Goal: Task Accomplishment & Management: Use online tool/utility

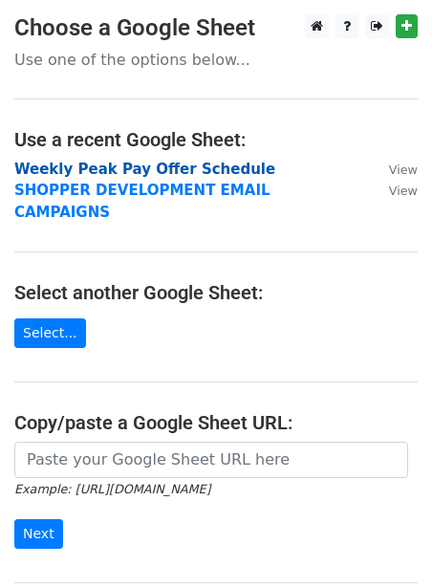
click at [141, 163] on strong "Weekly Peak Pay Offer Schedule" at bounding box center [144, 168] width 261 height 17
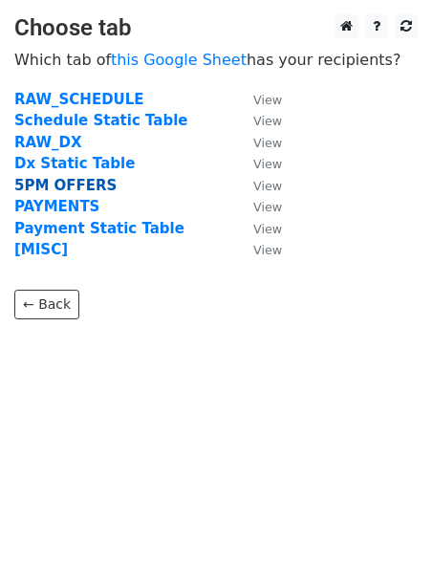
click at [68, 191] on strong "5PM OFFERS" at bounding box center [65, 185] width 102 height 17
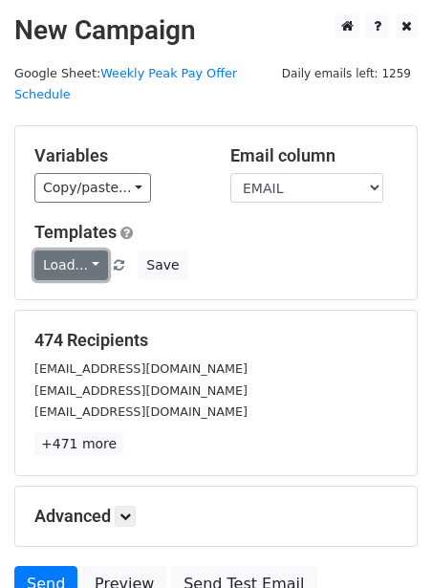
click at [67, 250] on link "Load..." at bounding box center [71, 265] width 74 height 30
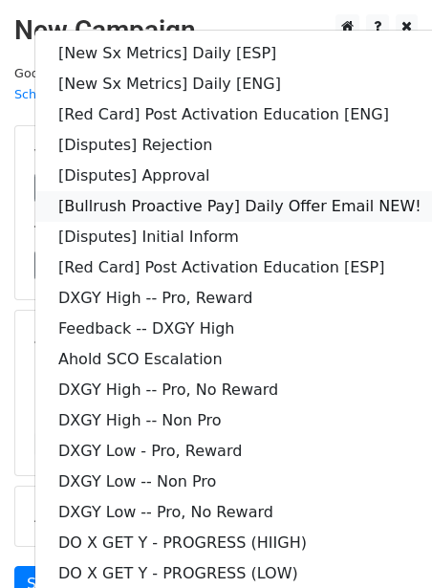
click at [162, 191] on link "[Bullrush Proactive Pay] Daily Offer Email NEW!" at bounding box center [239, 206] width 409 height 31
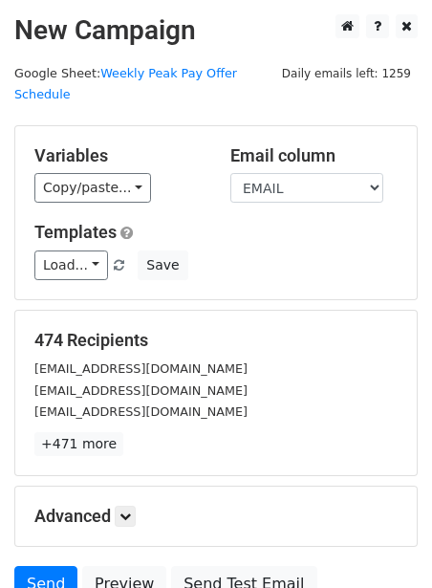
scroll to position [155, 0]
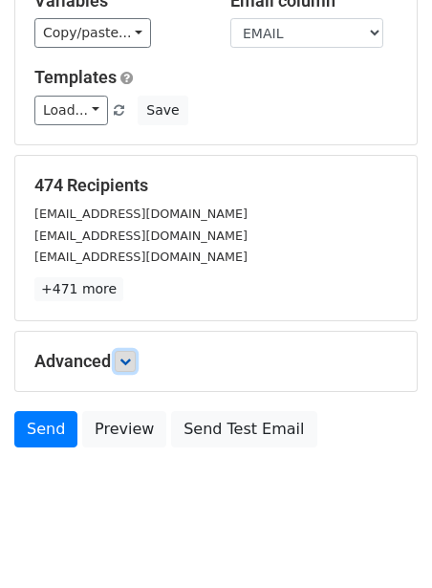
click at [129, 355] on icon at bounding box center [124, 360] width 11 height 11
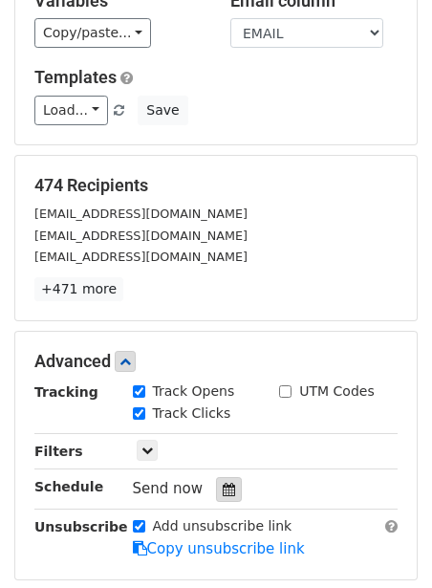
click at [216, 477] on div at bounding box center [229, 489] width 26 height 25
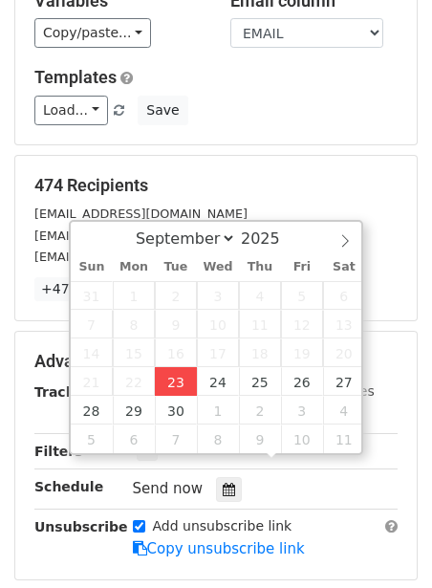
type input "2025-09-23 12:00"
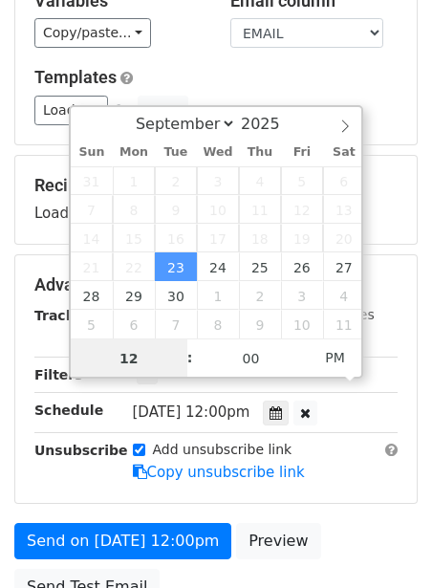
scroll to position [1, 0]
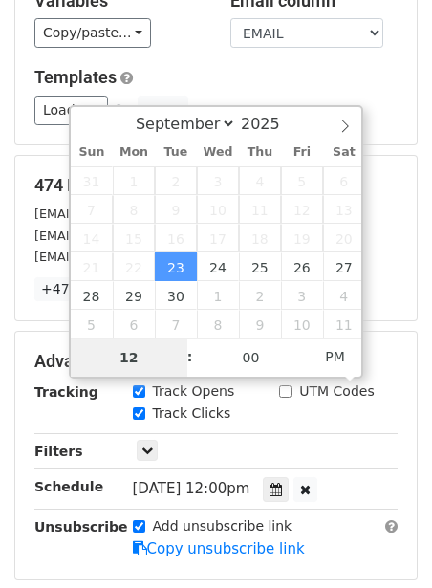
type input "2"
type input "2025-09-23 14:00"
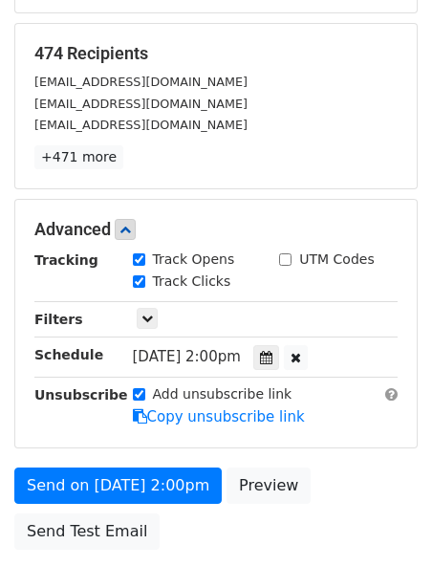
scroll to position [323, 0]
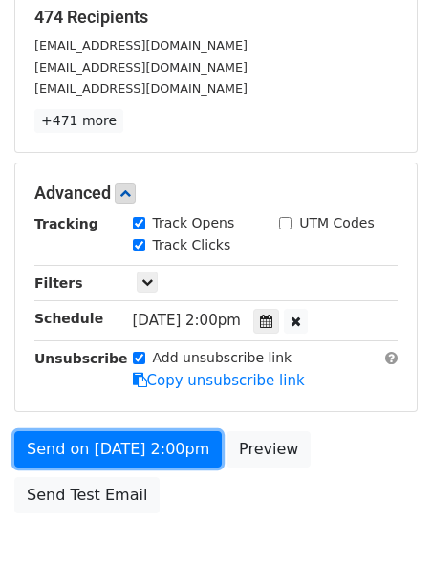
click at [104, 431] on link "Send on Sep 23 at 2:00pm" at bounding box center [117, 449] width 207 height 36
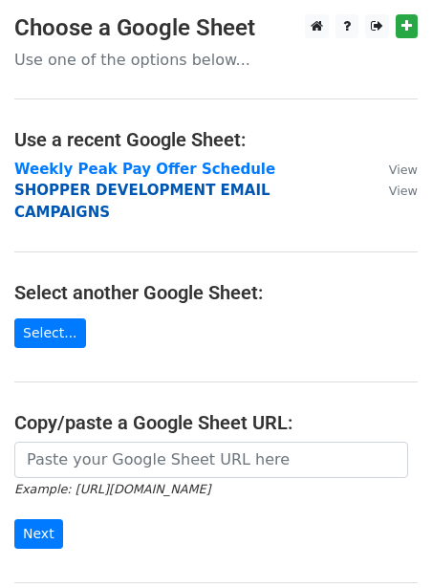
click at [77, 191] on strong "SHOPPER DEVELOPMENT EMAIL CAMPAIGNS" at bounding box center [142, 201] width 256 height 39
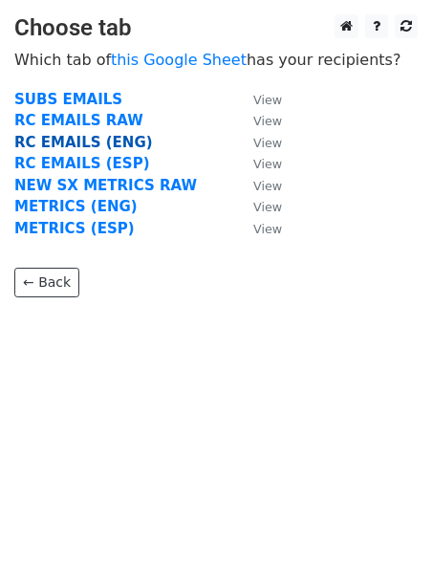
click at [73, 143] on strong "RC EMAILS (ENG)" at bounding box center [83, 142] width 139 height 17
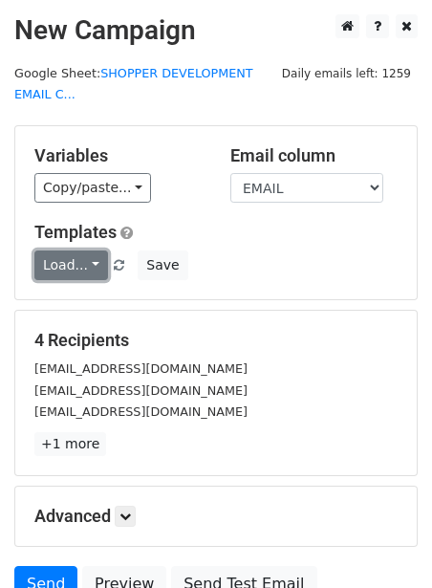
click at [73, 259] on link "Load..." at bounding box center [71, 265] width 74 height 30
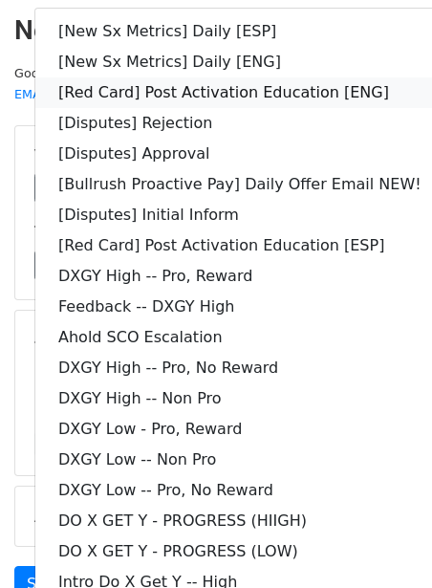
click at [208, 91] on link "[Red Card] Post Activation Education [ENG]" at bounding box center [239, 92] width 409 height 31
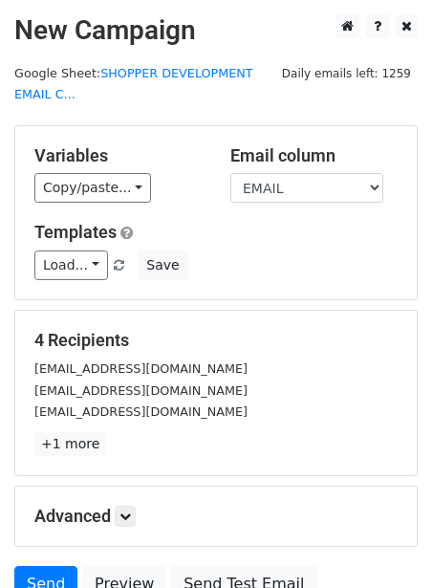
scroll to position [176, 0]
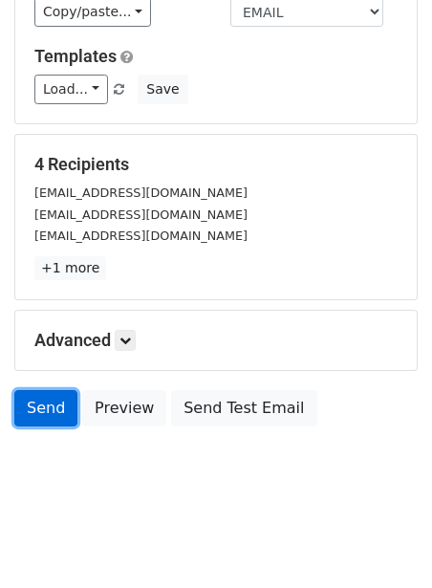
click at [38, 400] on link "Send" at bounding box center [45, 408] width 63 height 36
